Goal: Transaction & Acquisition: Purchase product/service

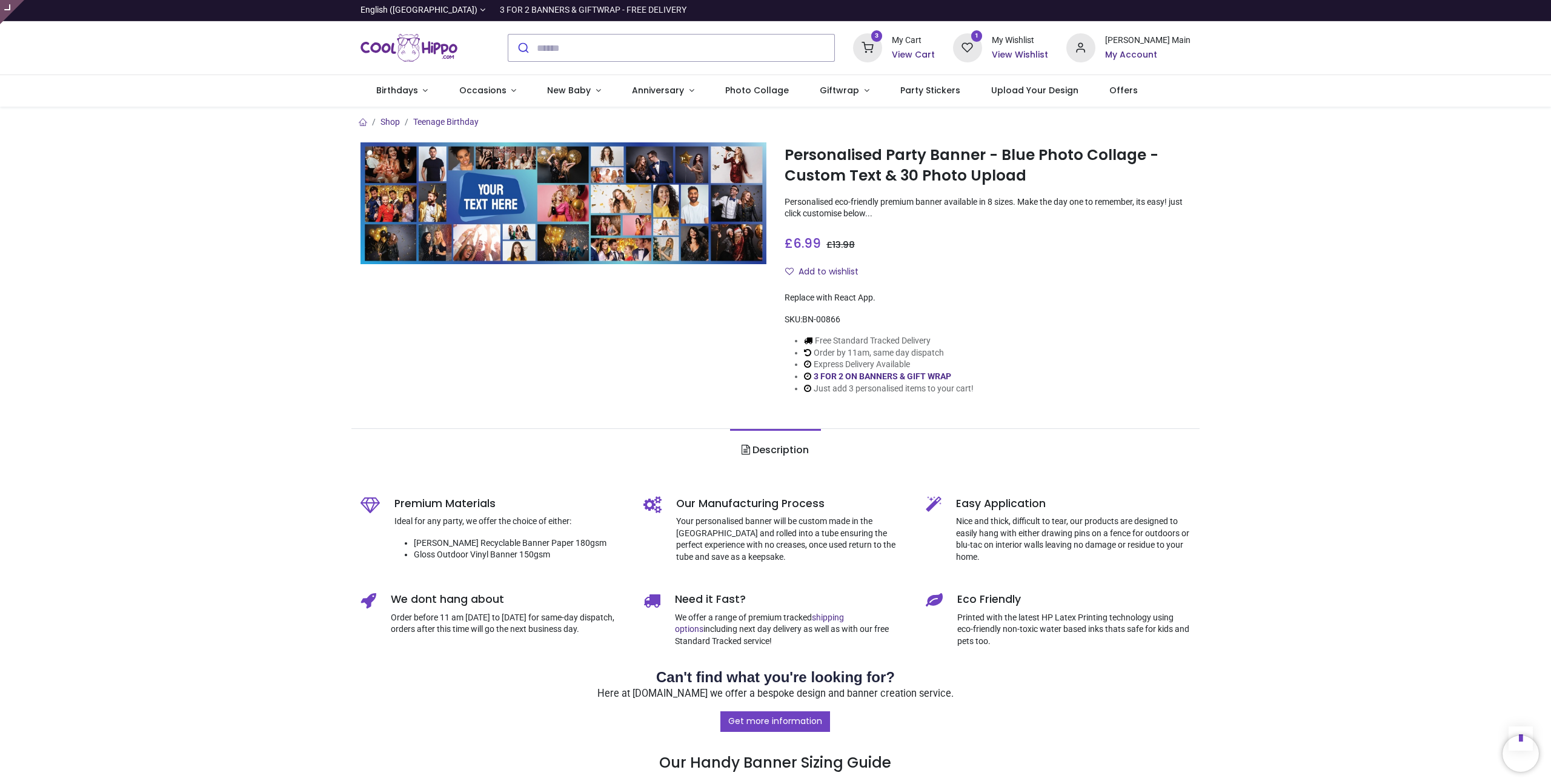
scroll to position [550, 0]
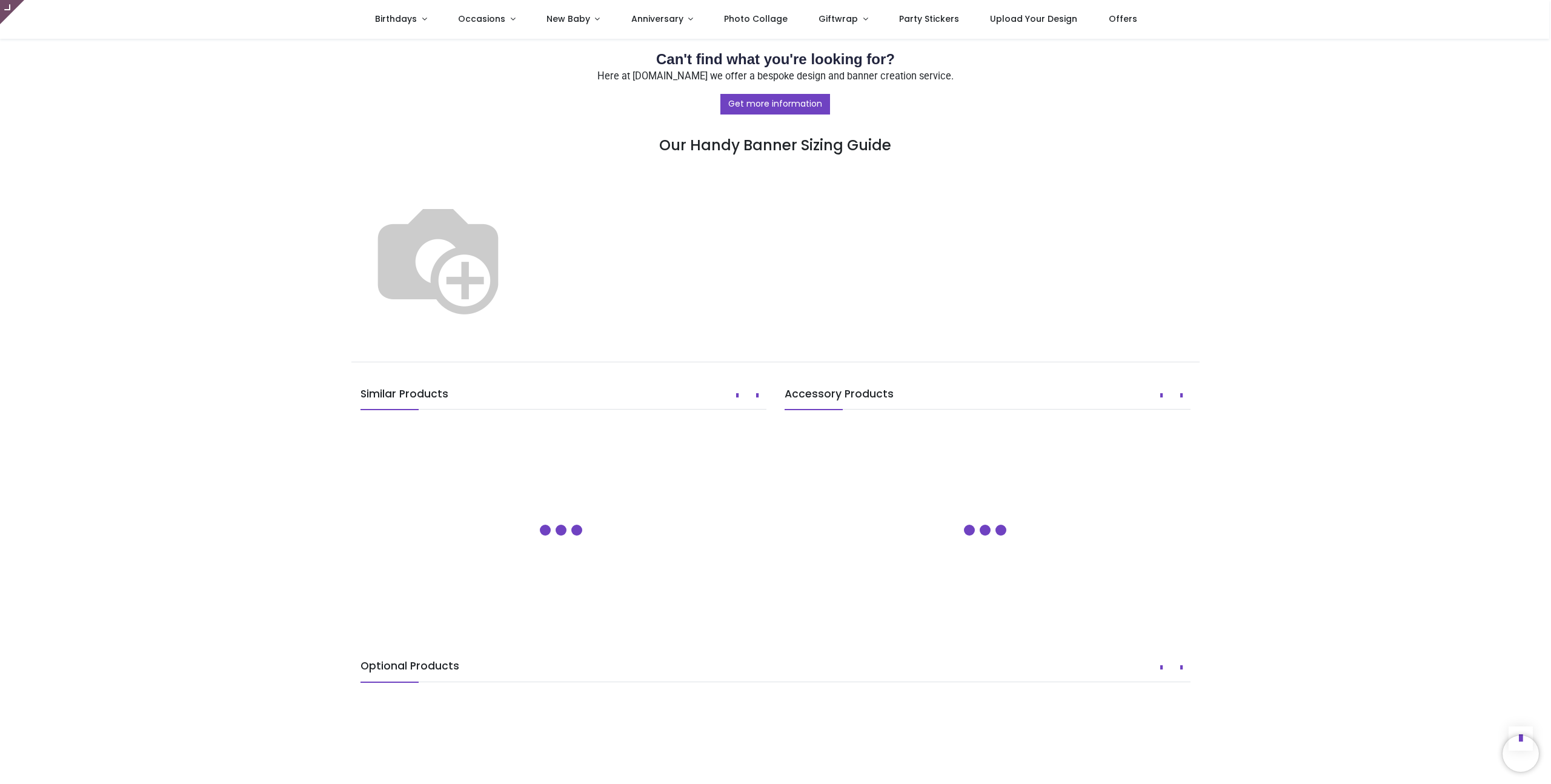
type input "**********"
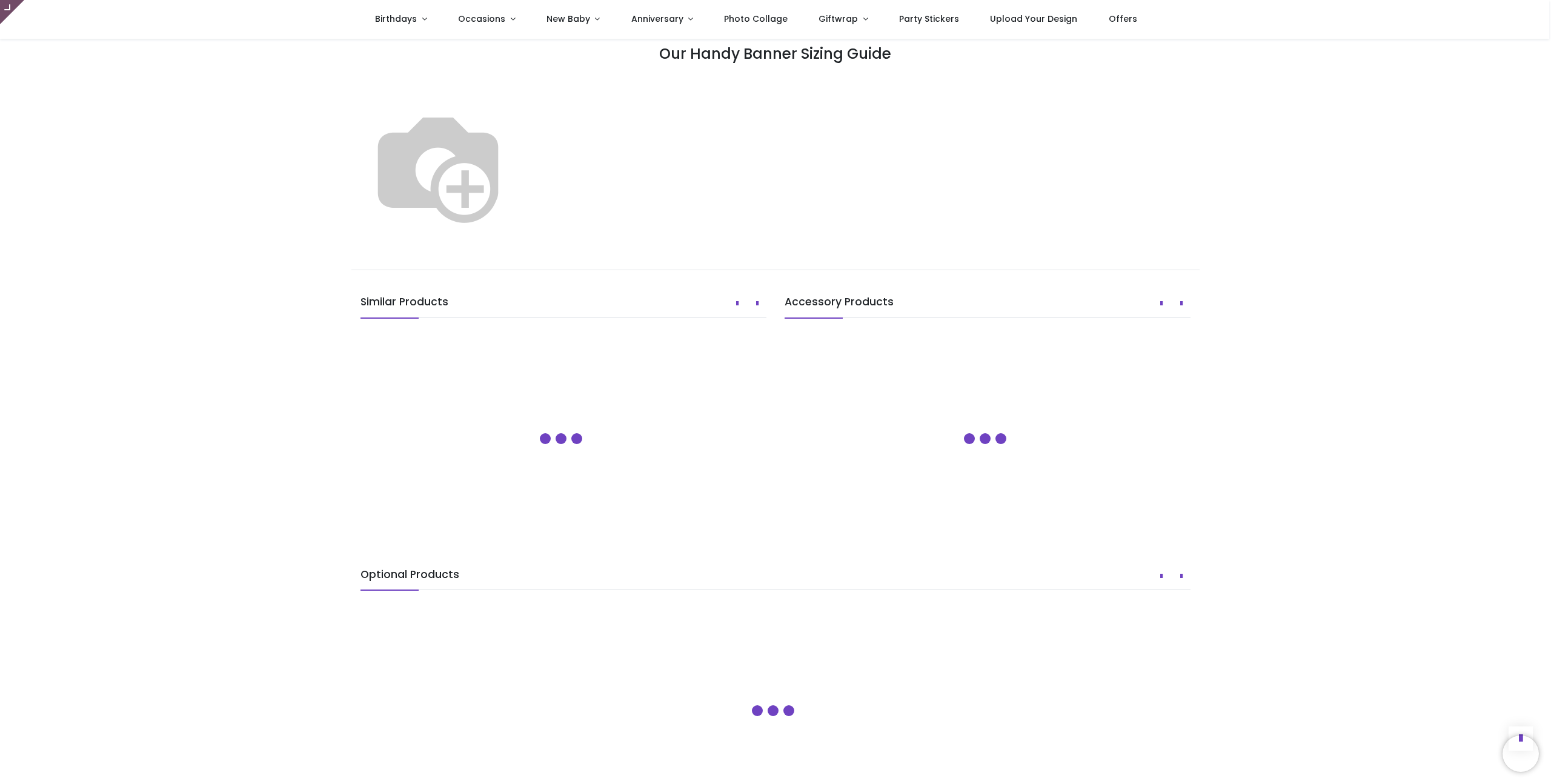
scroll to position [1090, 0]
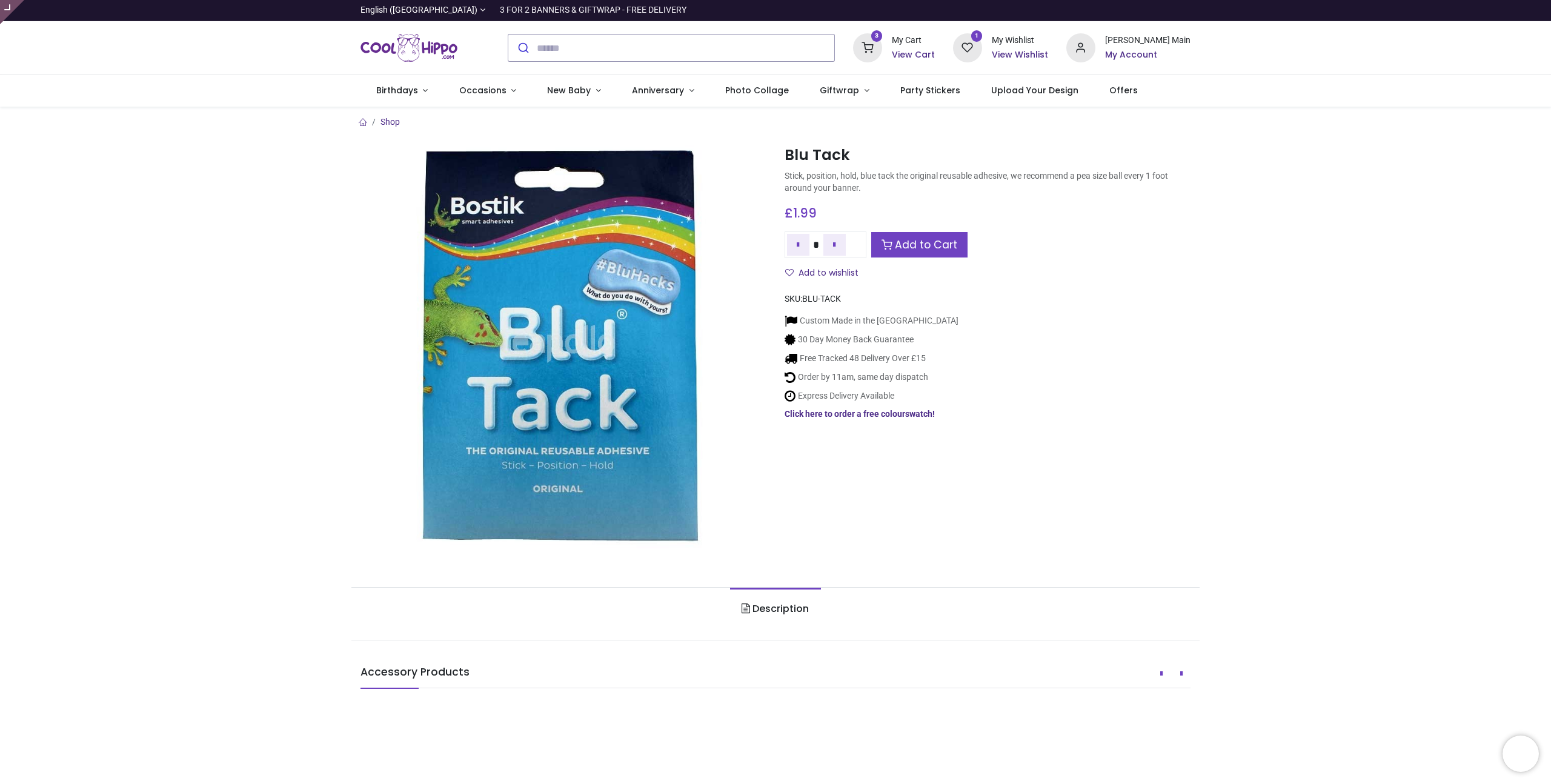
type input "**********"
